Goal: Information Seeking & Learning: Learn about a topic

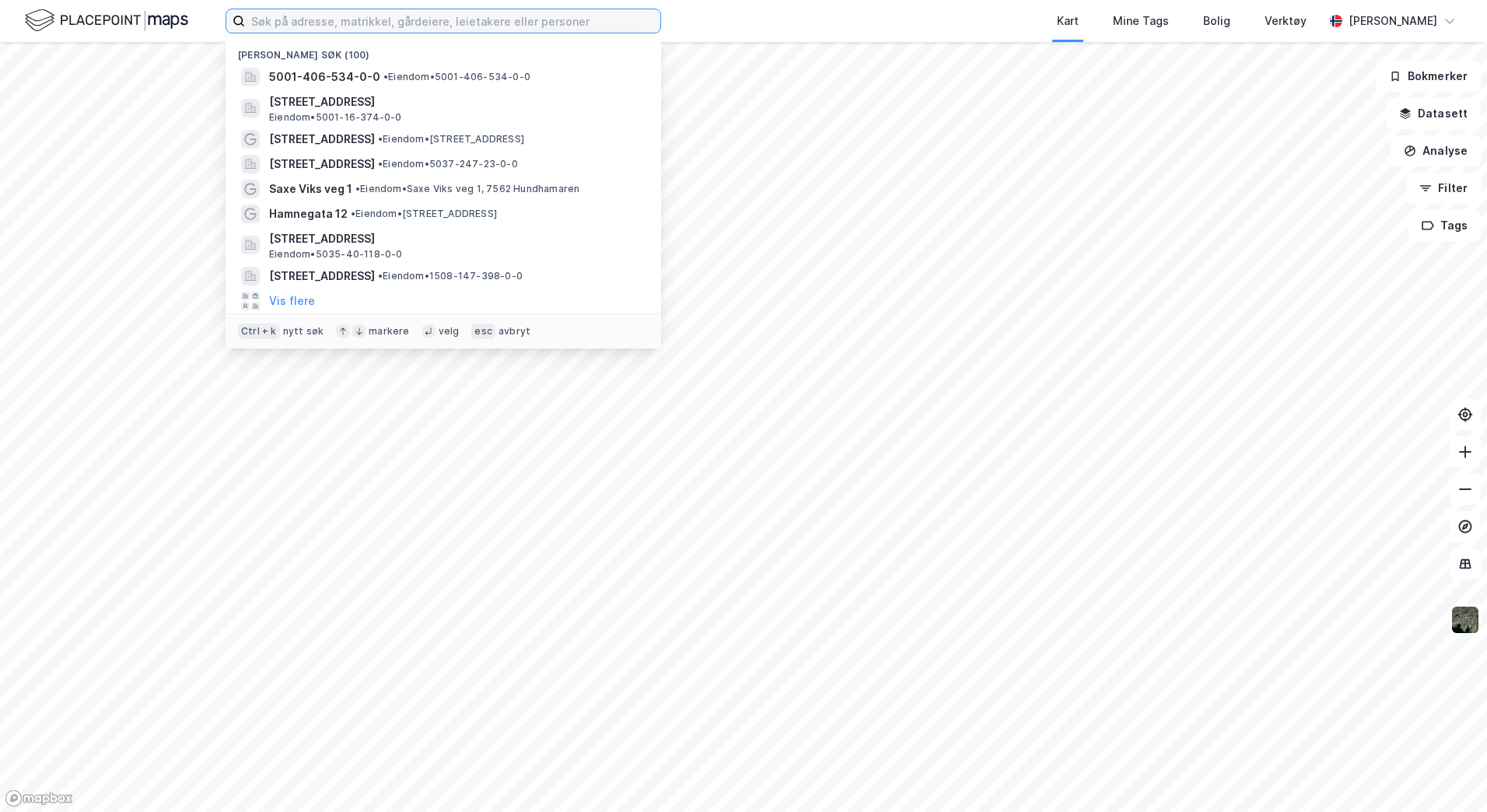
click at [292, 21] on input at bounding box center [453, 21] width 416 height 23
click at [275, 17] on input at bounding box center [453, 21] width 416 height 23
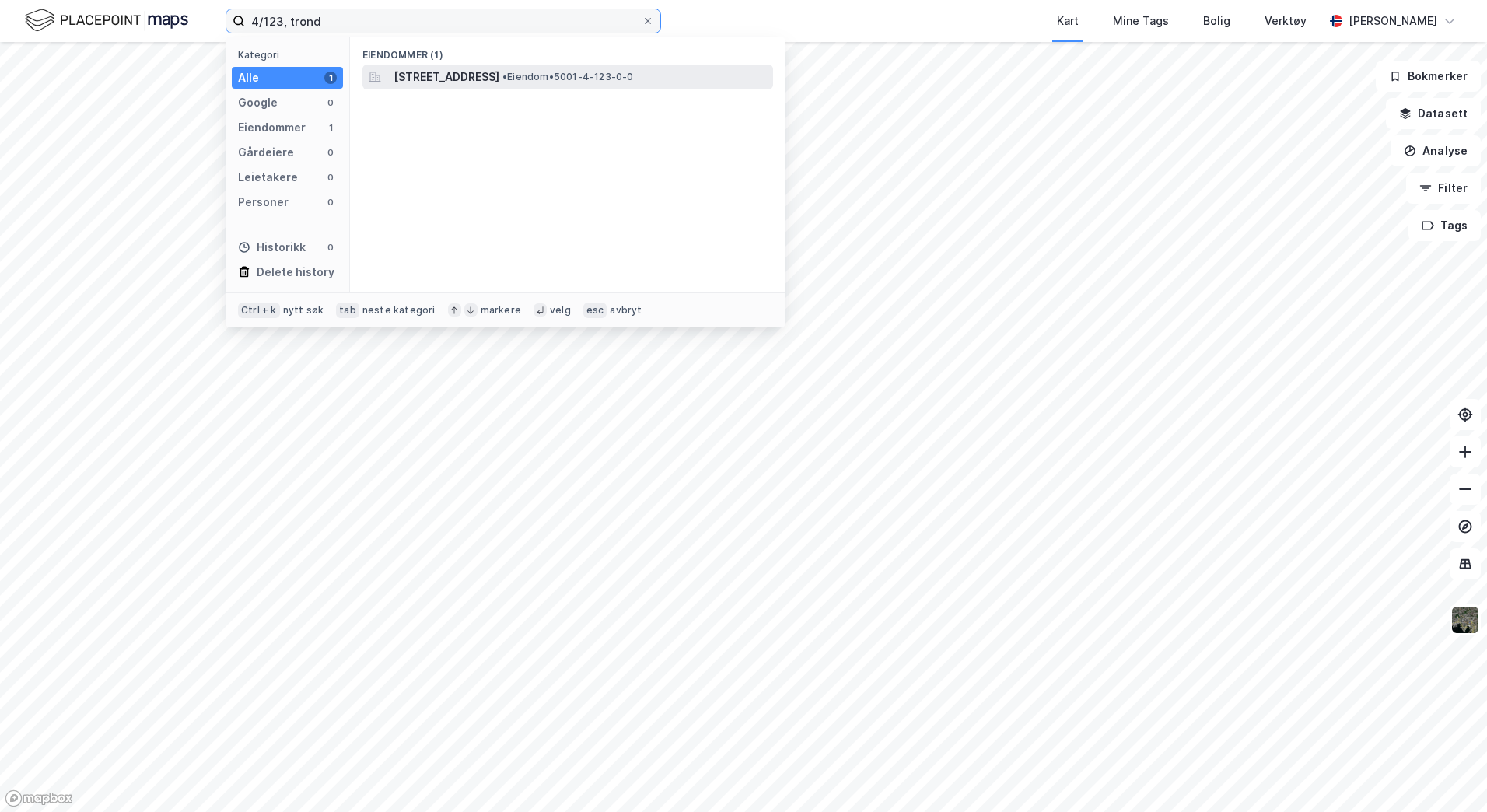
type input "4/123, trond"
click at [429, 71] on span "[STREET_ADDRESS]" at bounding box center [446, 76] width 106 height 18
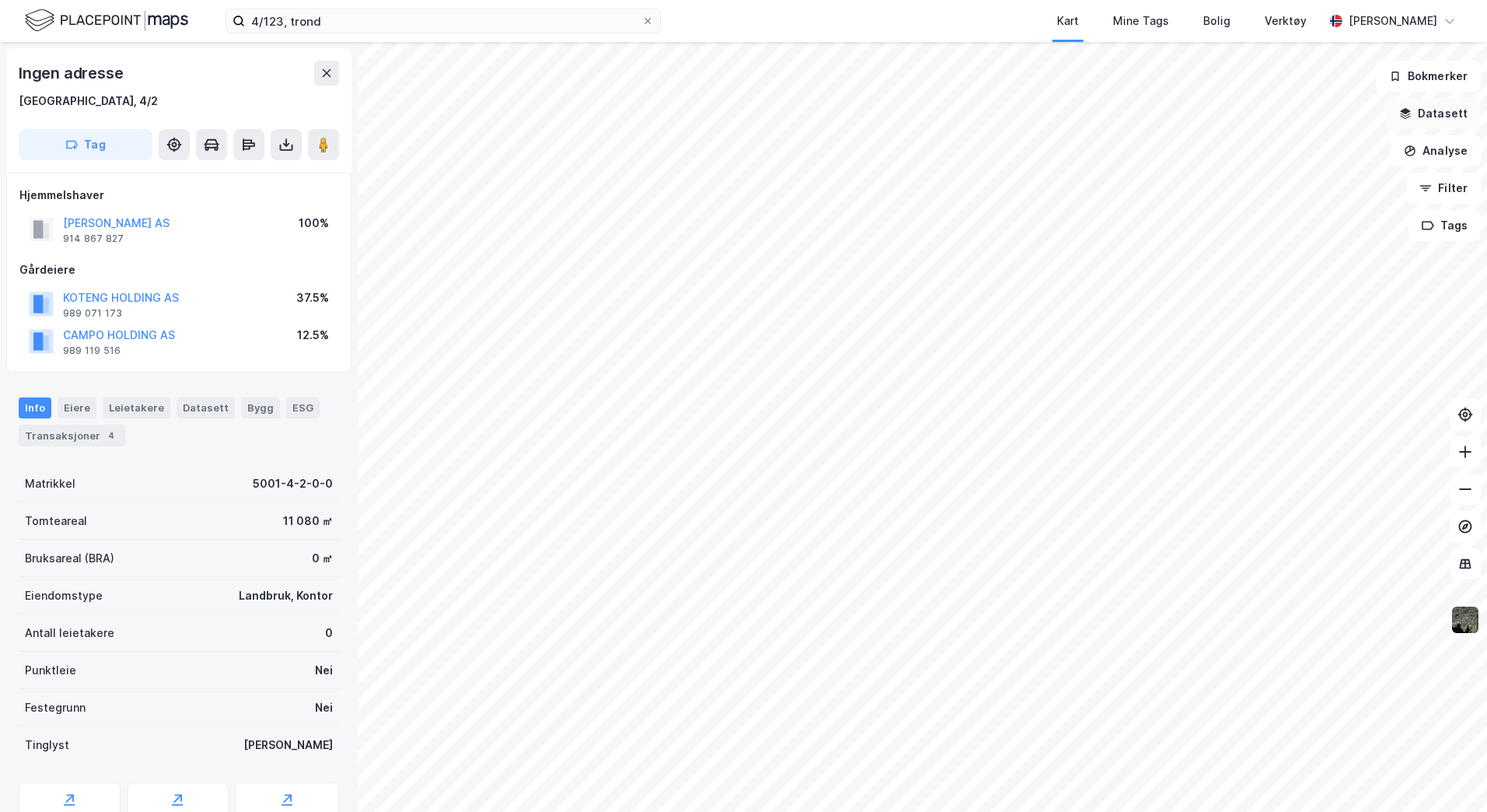
click at [1428, 116] on button "Datasett" at bounding box center [1433, 113] width 95 height 31
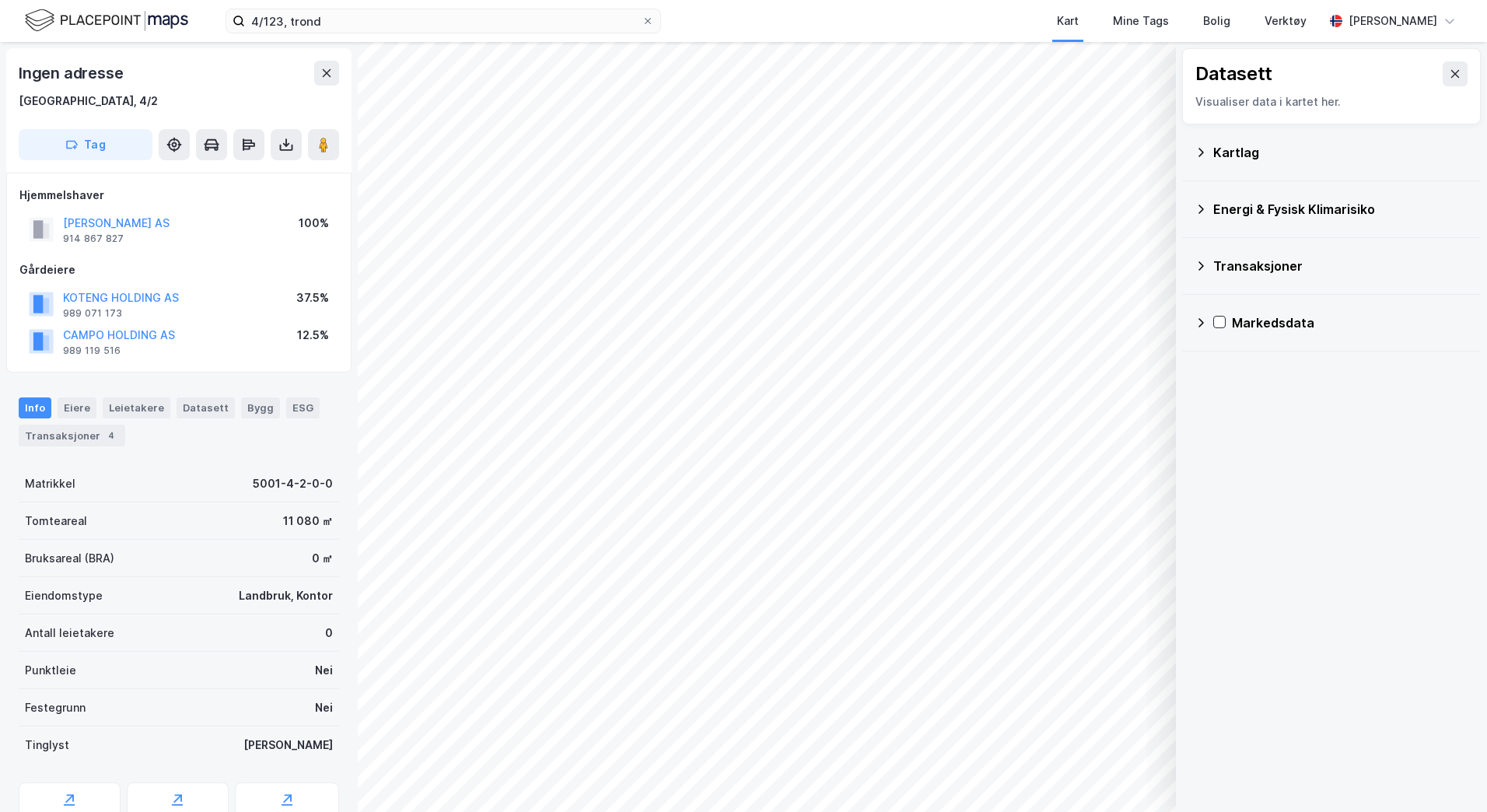
click at [1212, 146] on div "Kartlag" at bounding box center [1331, 152] width 274 height 38
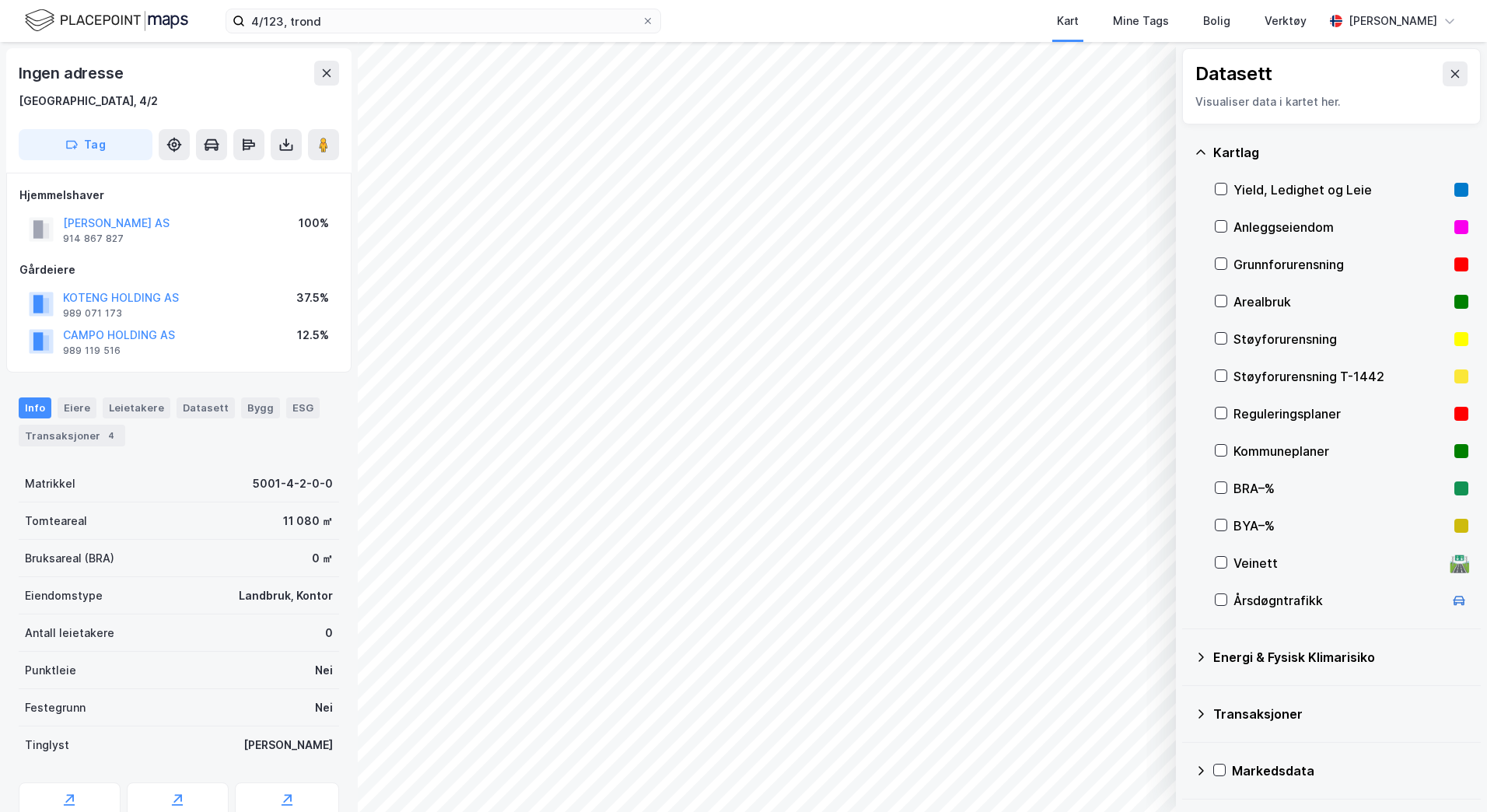
click at [1243, 410] on div "Reguleringsplaner" at bounding box center [1341, 413] width 215 height 18
click at [994, 811] on html "4/123, trond Kart Mine Tags Bolig Verktøy [PERSON_NAME] Datasett Visualiser dat…" at bounding box center [743, 406] width 1487 height 812
